Goal: Information Seeking & Learning: Learn about a topic

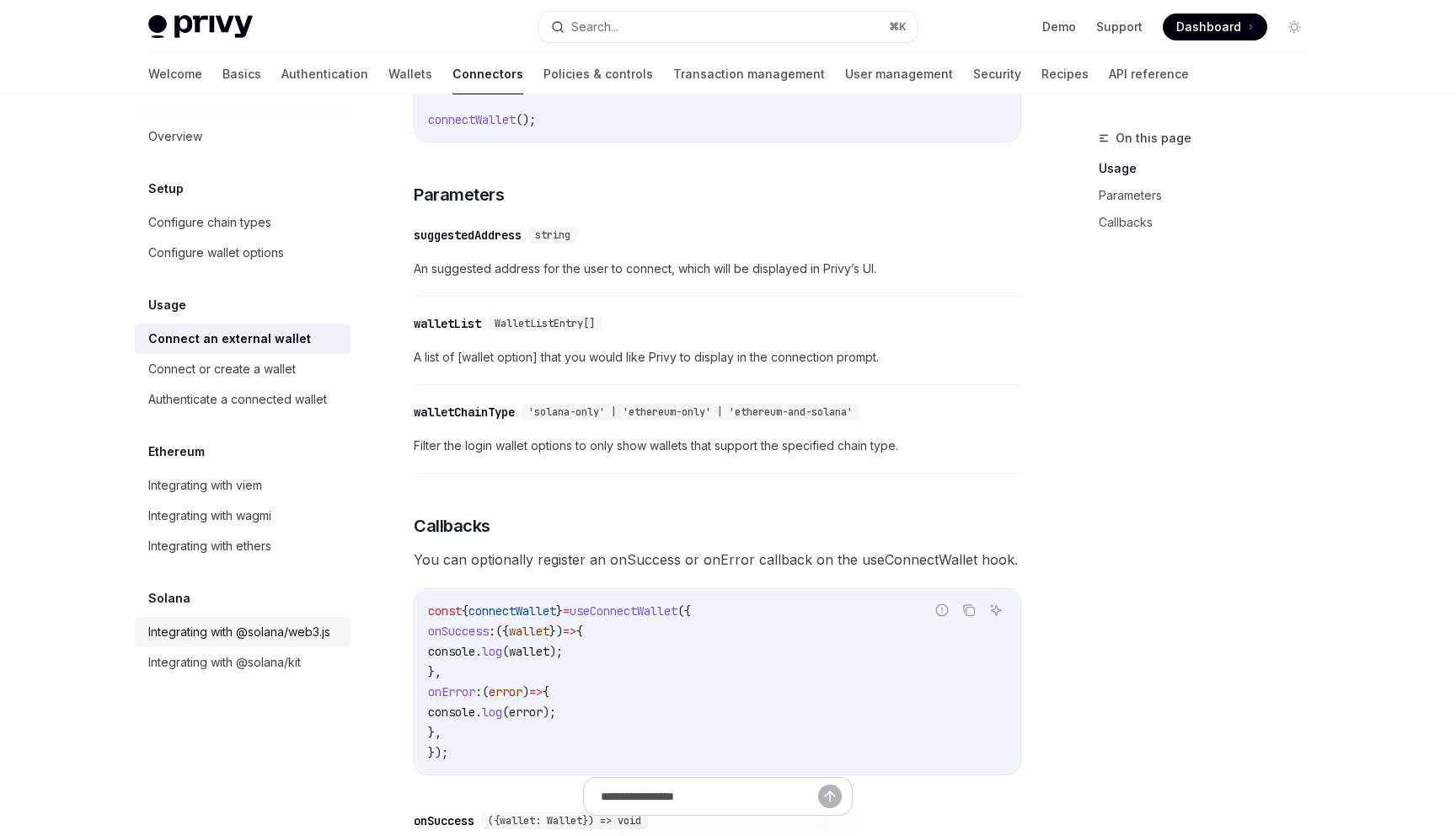
click at [290, 629] on div "Integrating with @solana/web3.js" at bounding box center [238, 631] width 182 height 20
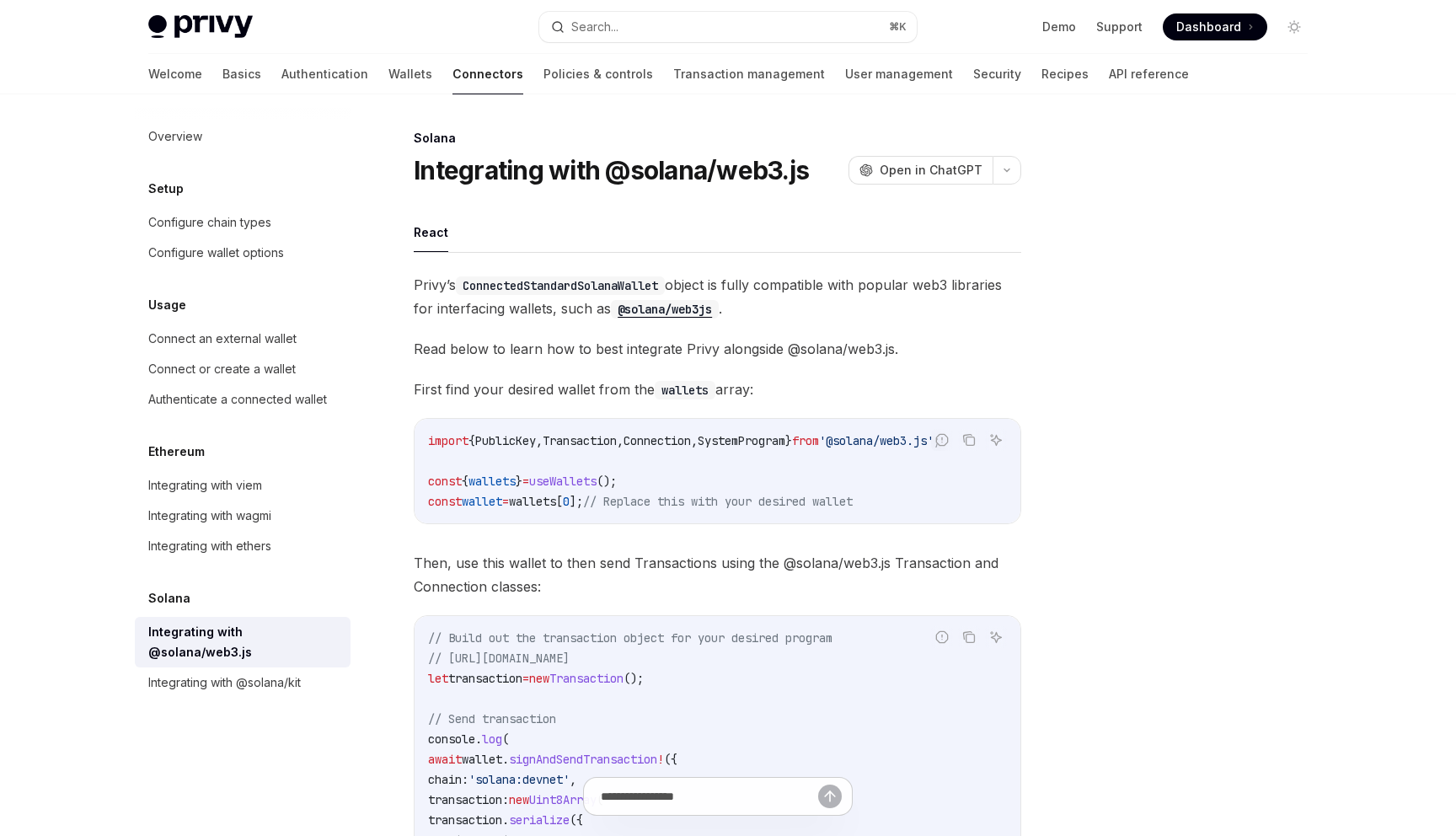
type textarea "*"
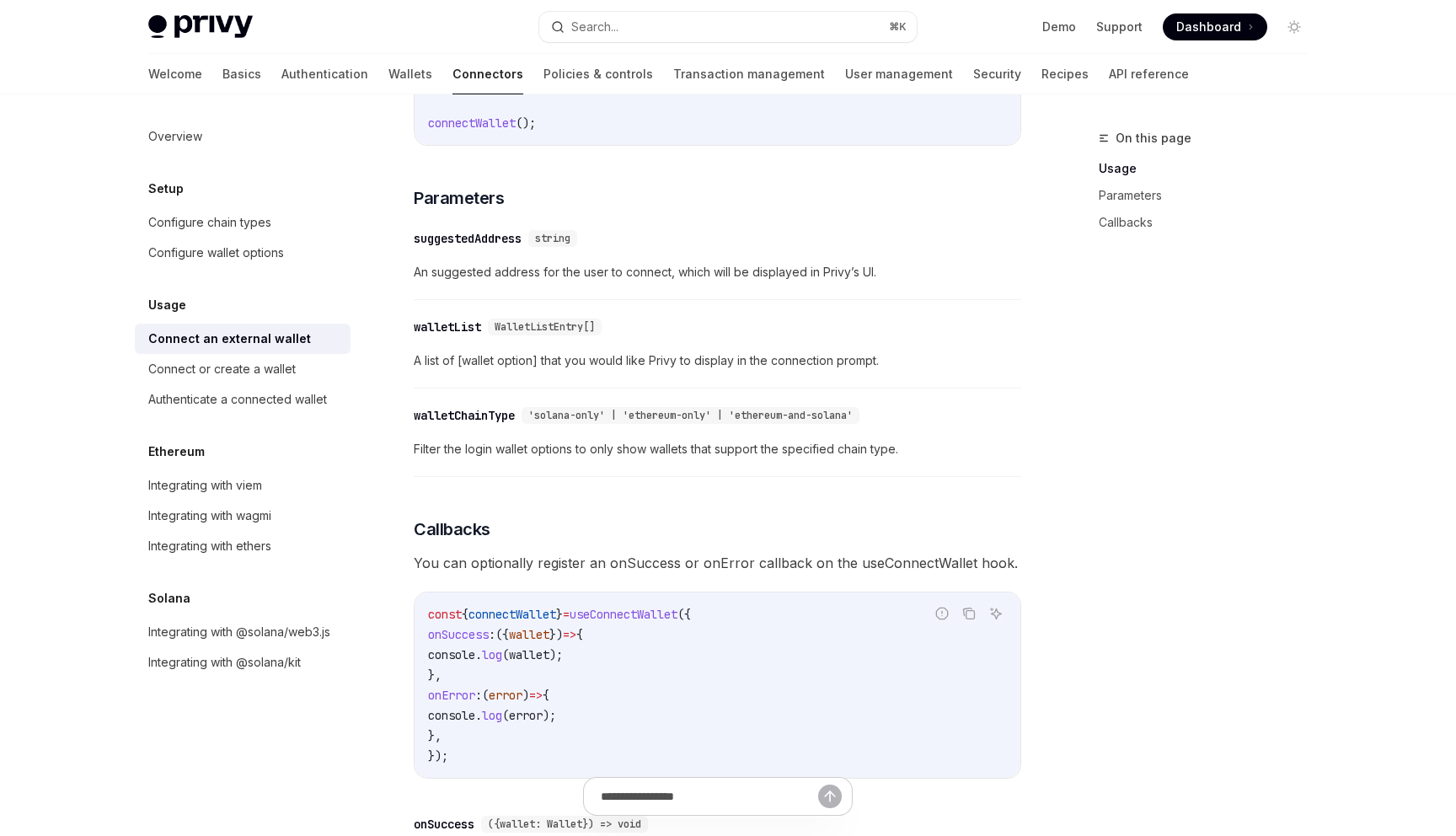
scroll to position [597, 0]
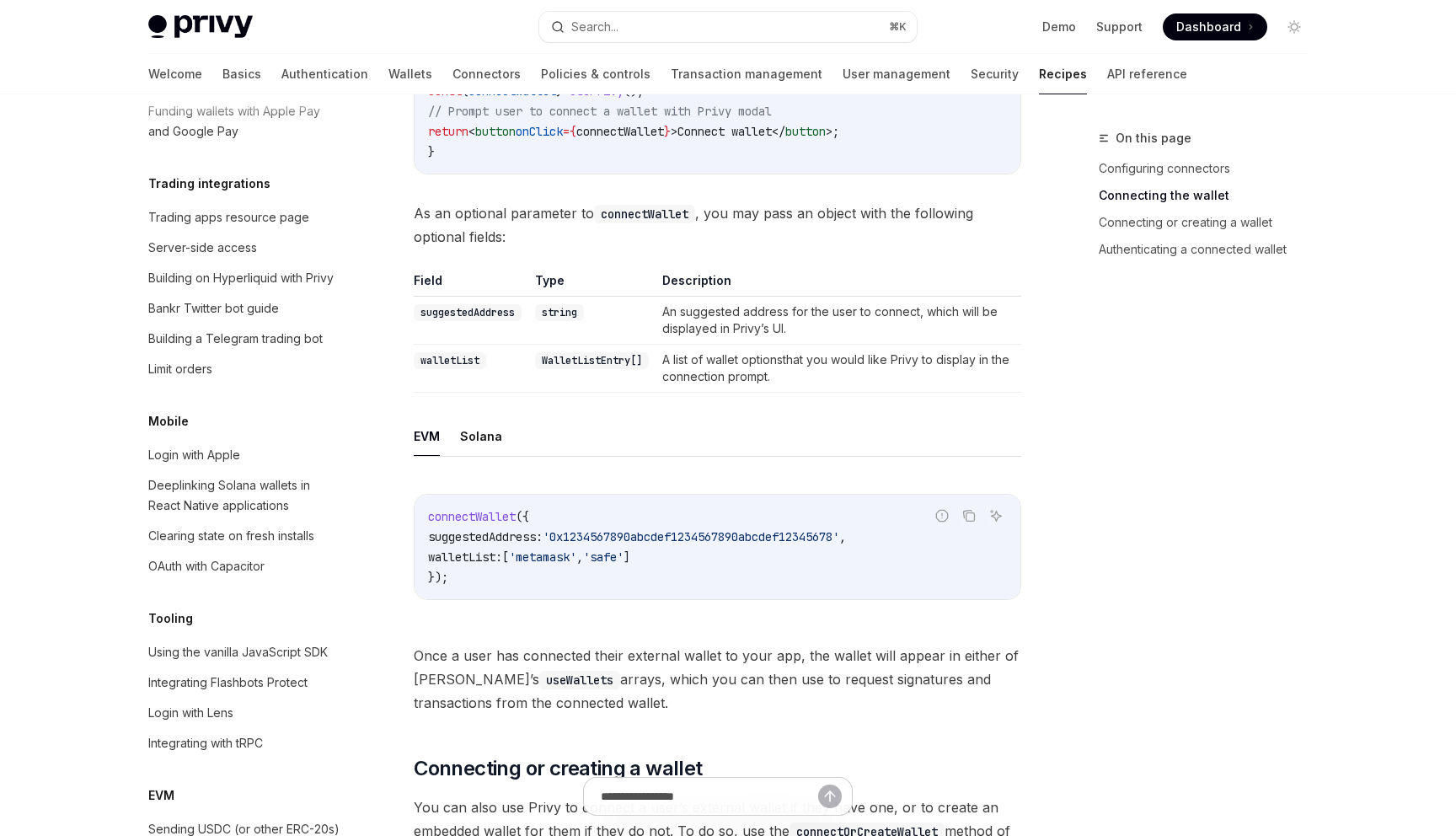
scroll to position [2313, 0]
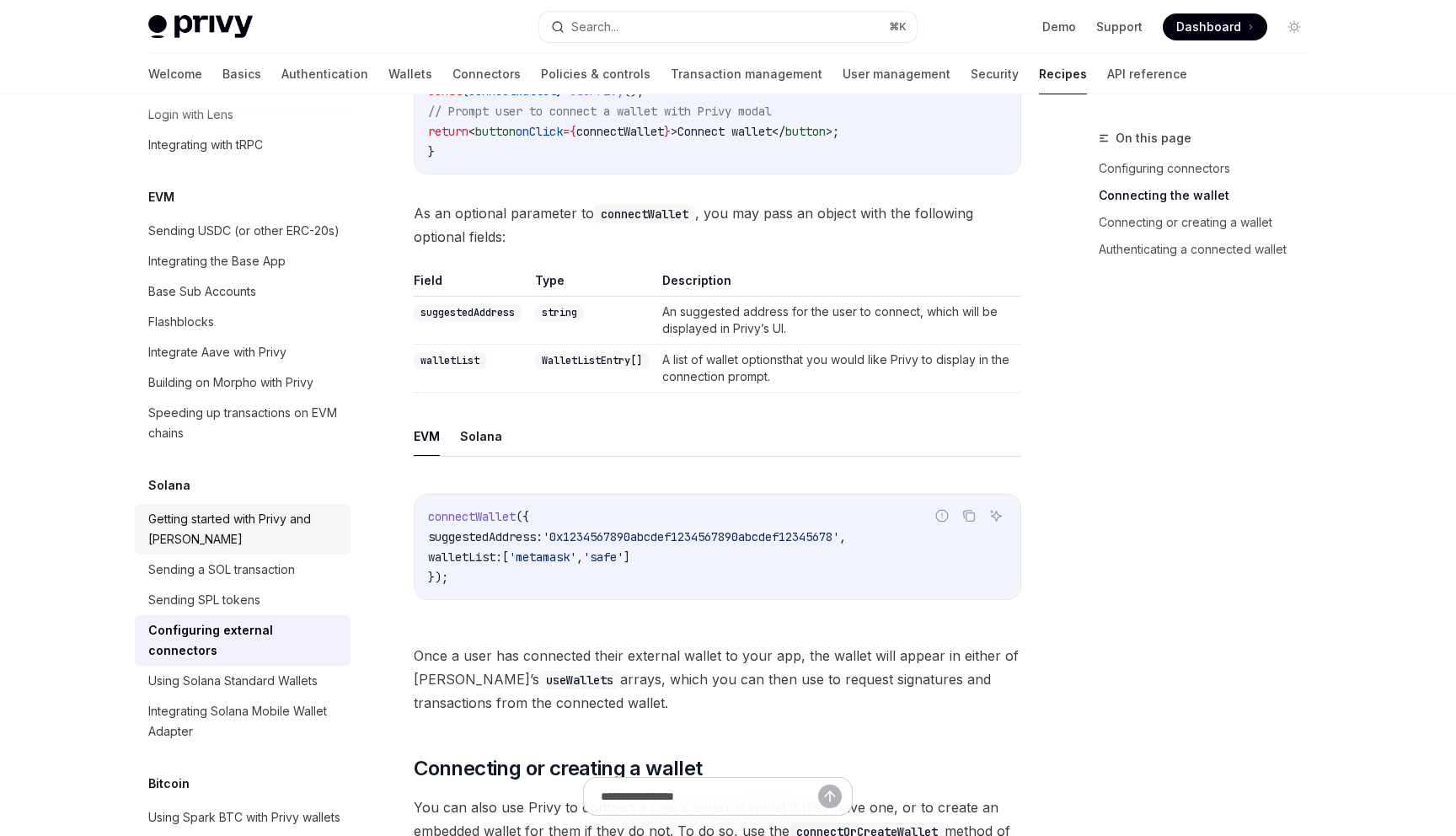
click at [192, 509] on div "Getting started with Privy and [PERSON_NAME]" at bounding box center [244, 529] width 192 height 40
type textarea "*"
